Goal: Communication & Community: Answer question/provide support

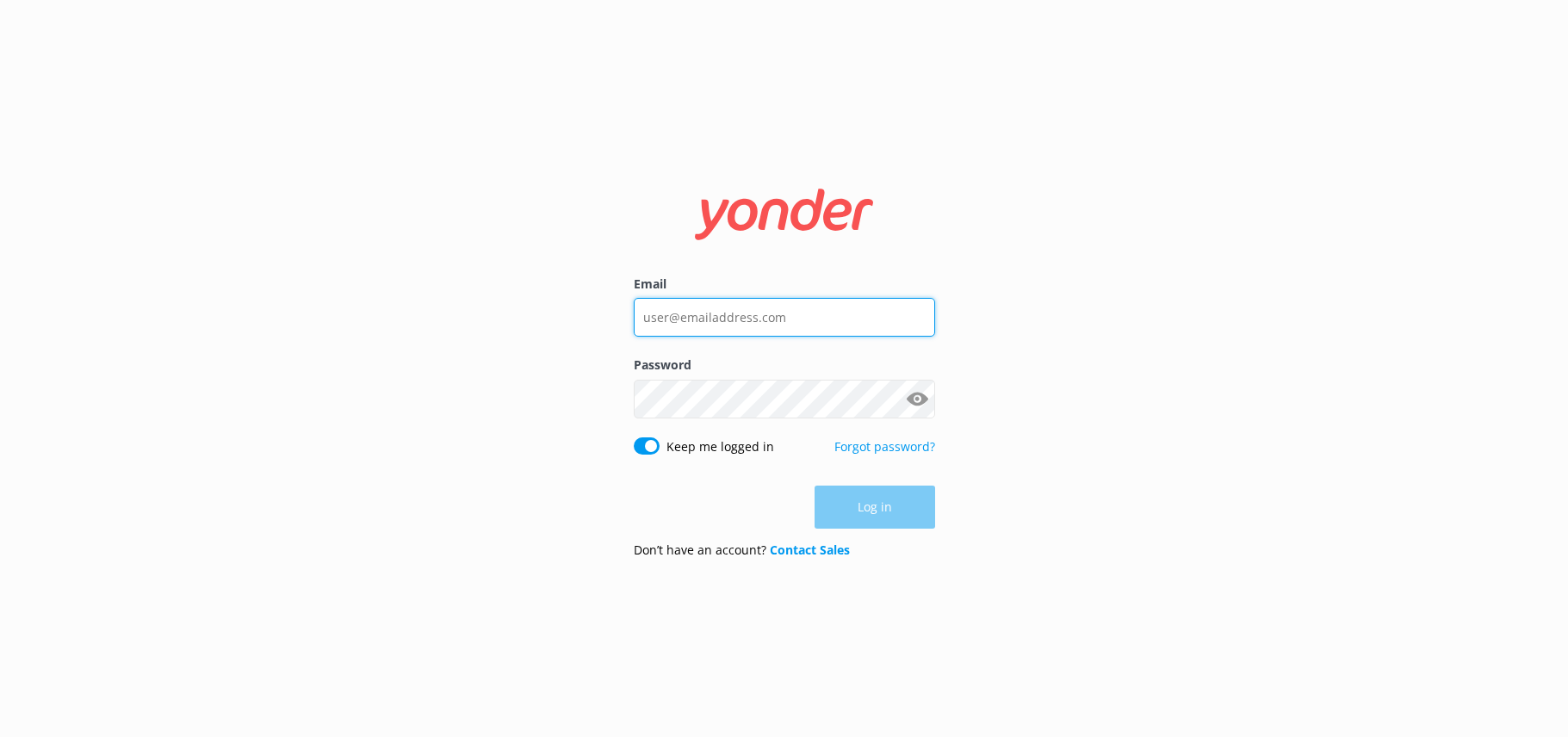
click at [801, 319] on input "Email" at bounding box center [784, 317] width 301 height 39
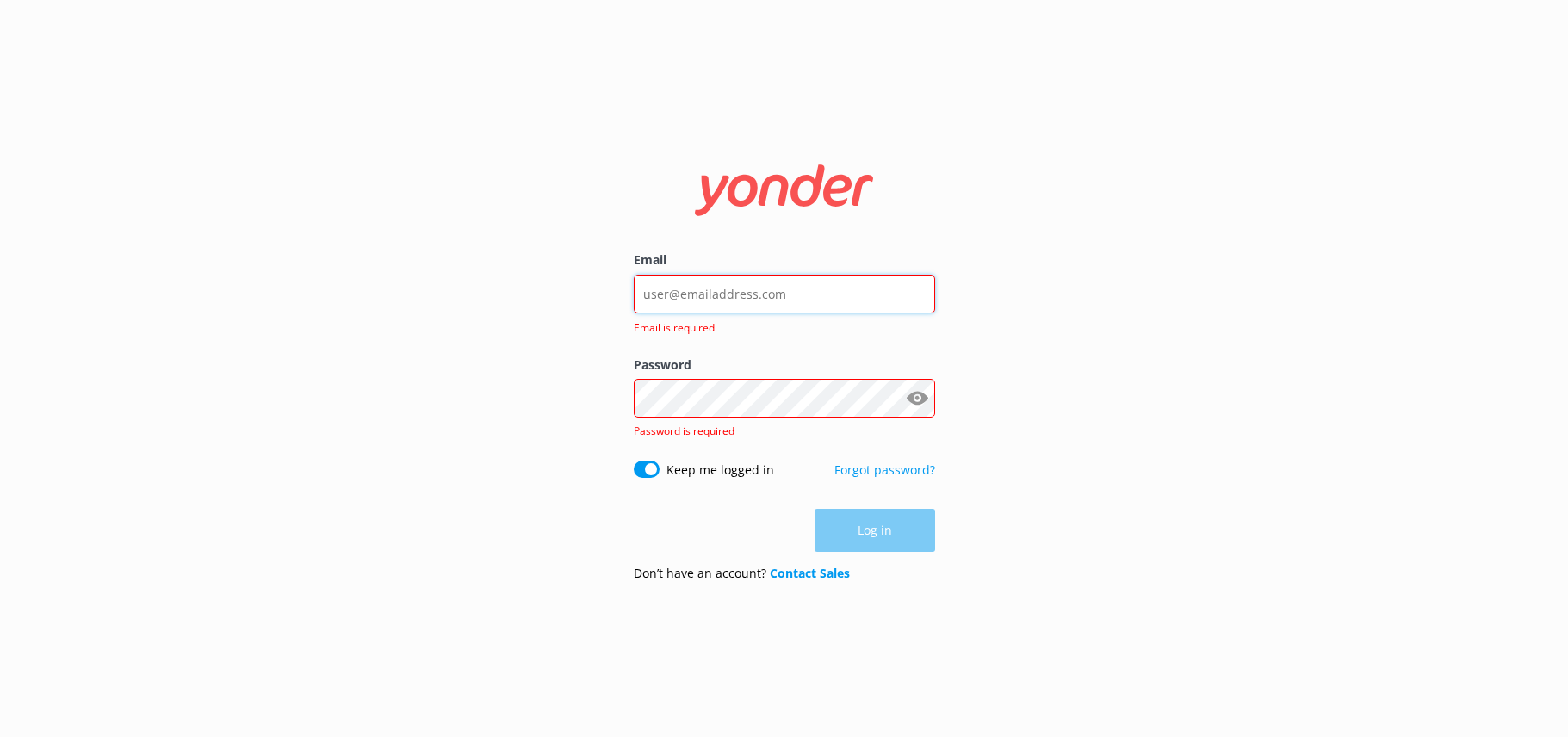
type input "[PERSON_NAME][EMAIL_ADDRESS][DOMAIN_NAME]"
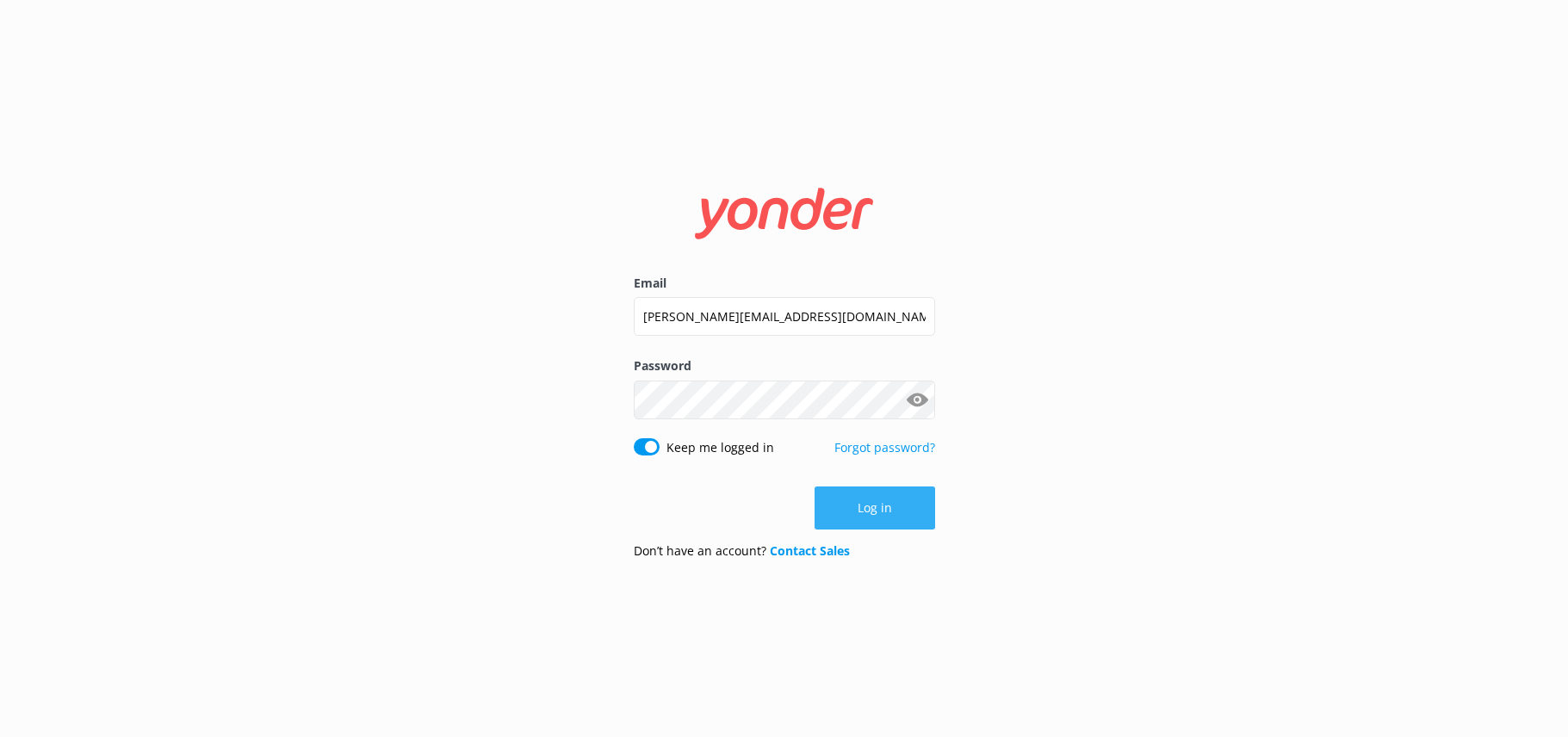
click at [904, 518] on button "Log in" at bounding box center [875, 508] width 121 height 43
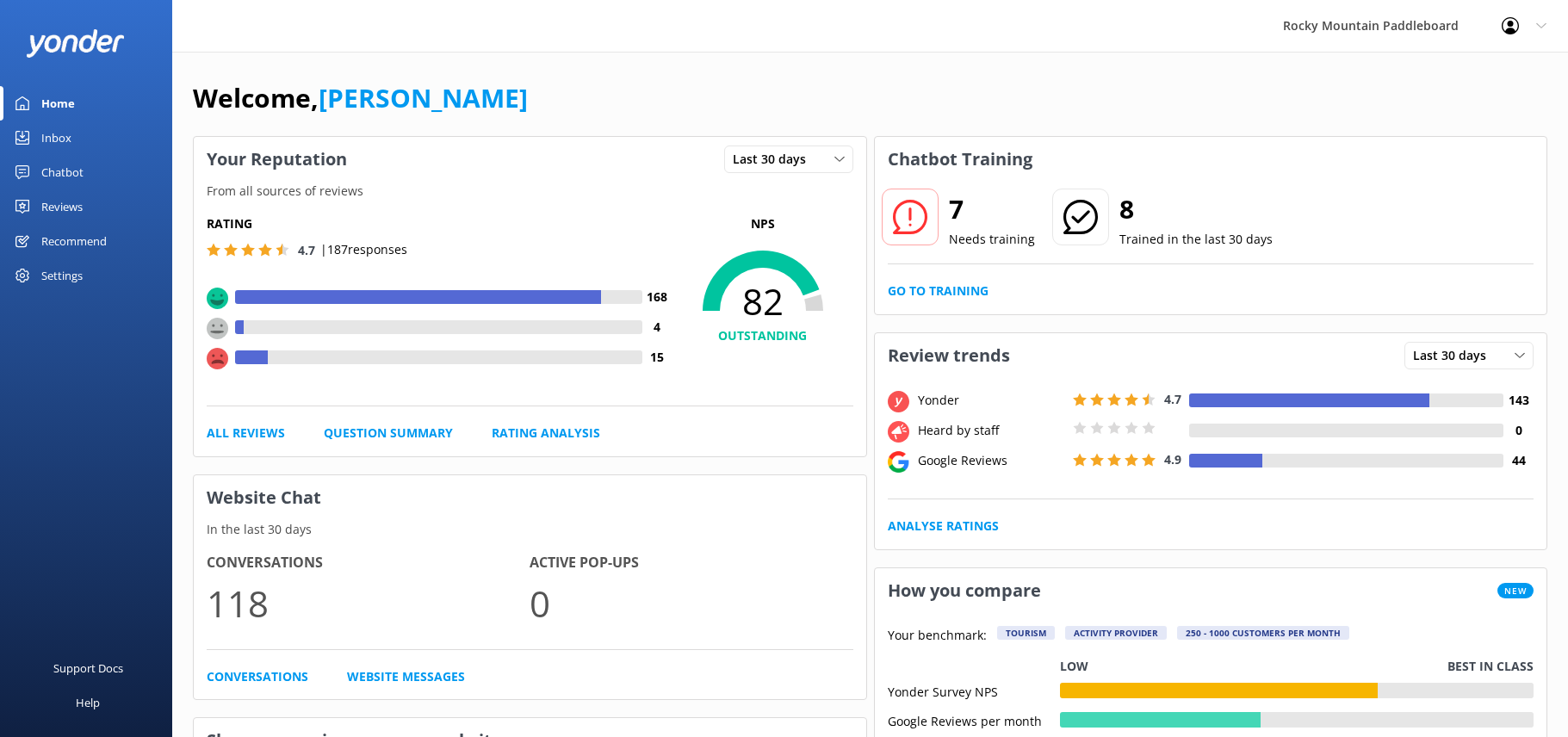
click at [49, 136] on div "Inbox" at bounding box center [56, 138] width 30 height 34
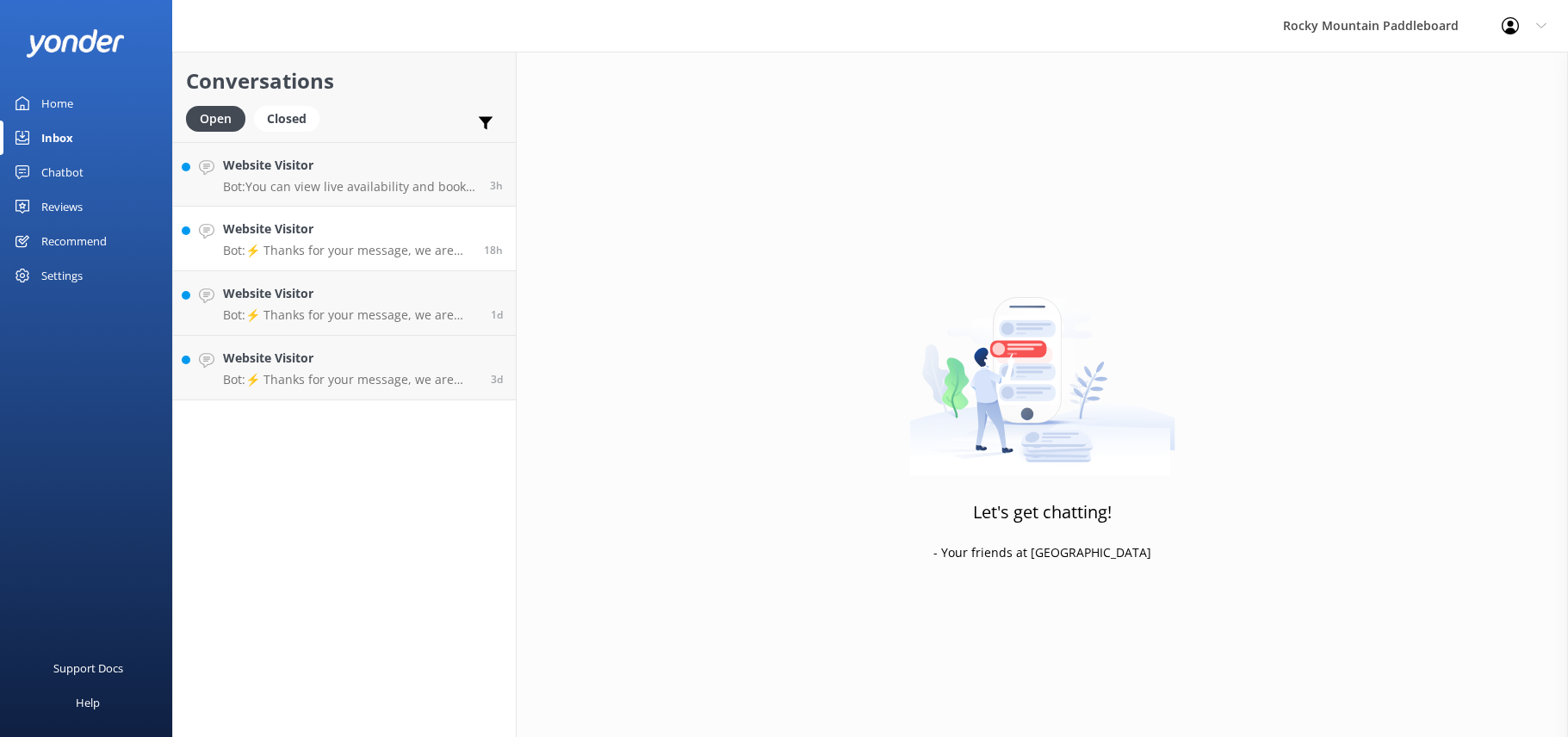
click at [306, 226] on h4 "Website Visitor" at bounding box center [346, 229] width 248 height 19
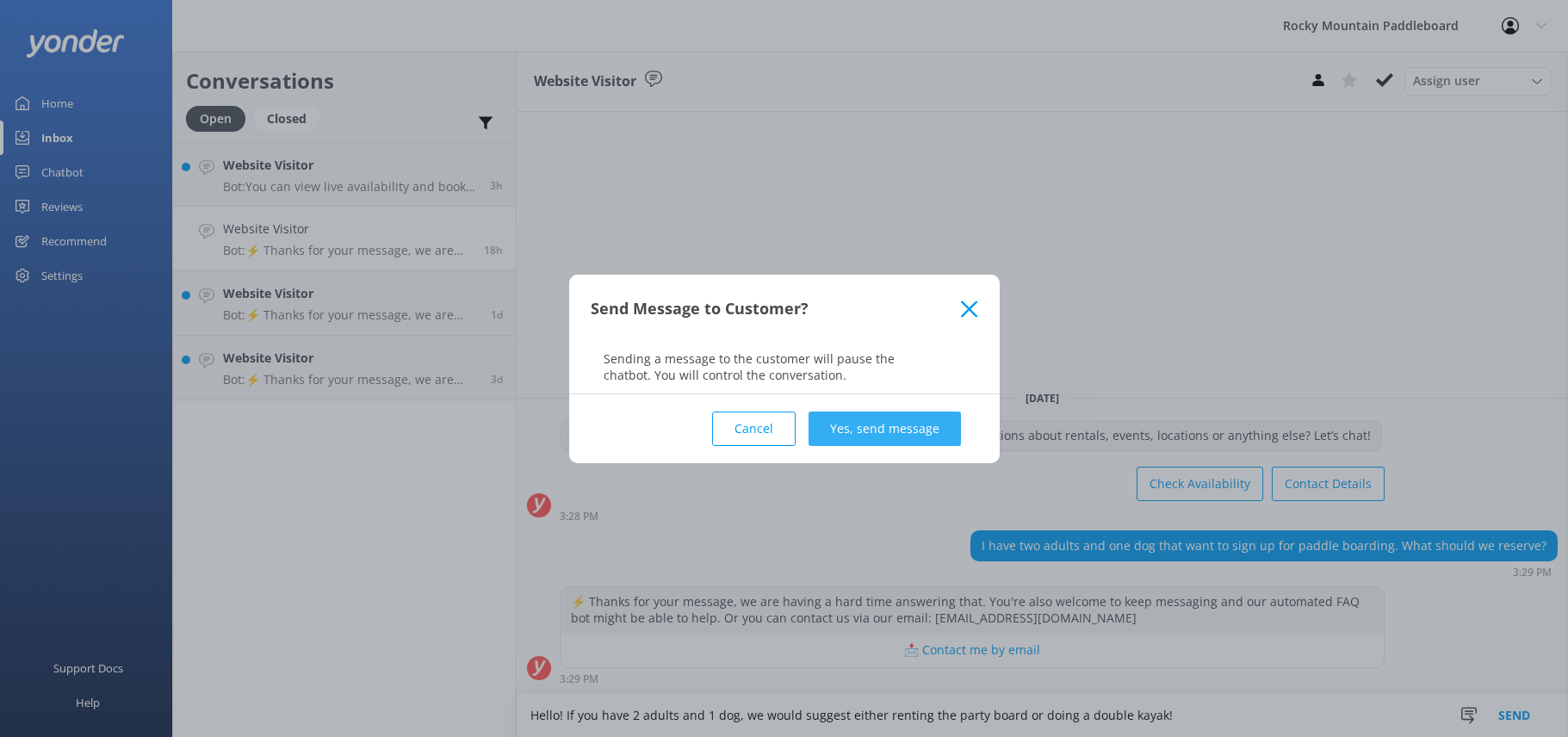
type textarea "Hello! If you have 2 adults and 1 dog, we would suggest either renting the part…"
click at [883, 432] on button "Yes, send message" at bounding box center [884, 429] width 152 height 34
